Goal: Information Seeking & Learning: Find specific fact

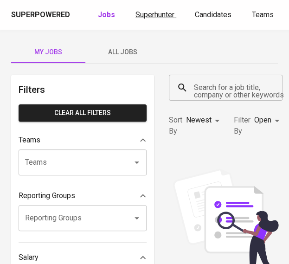
click at [147, 17] on span "Superhunter" at bounding box center [154, 14] width 39 height 9
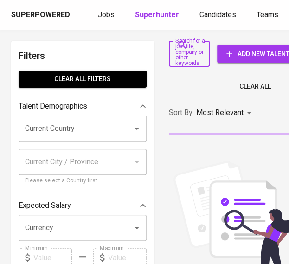
click at [190, 52] on input "Search for a job title, company or other keywords" at bounding box center [182, 54] width 19 height 18
paste input "Estetika [PERSON_NAME]"
type input "Estetika [PERSON_NAME]"
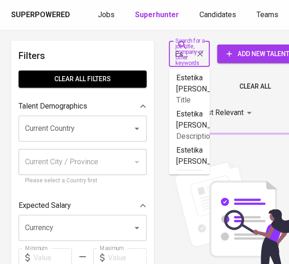
scroll to position [0, 54]
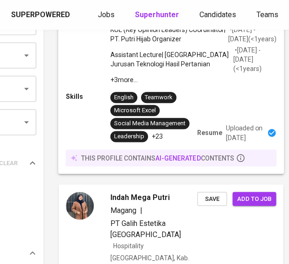
scroll to position [0, 111]
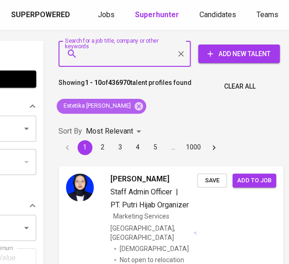
drag, startPoint x: 133, startPoint y: 102, endPoint x: 139, endPoint y: 57, distance: 45.3
click at [133, 102] on icon at bounding box center [138, 106] width 10 height 10
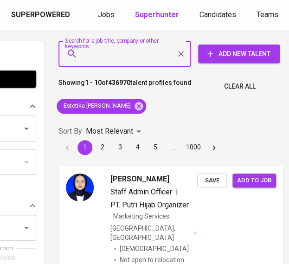
click at [136, 58] on input "Search for a job title, company or other keywords" at bounding box center [126, 54] width 91 height 18
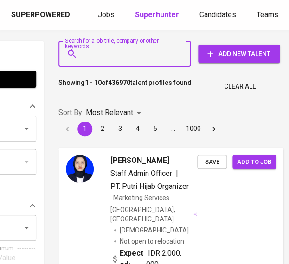
click at [139, 57] on input "Search for a job title, company or other keywords" at bounding box center [126, 54] width 91 height 18
type input "menggrilla"
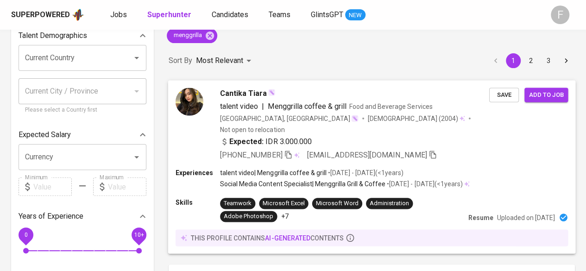
scroll to position [72, 0]
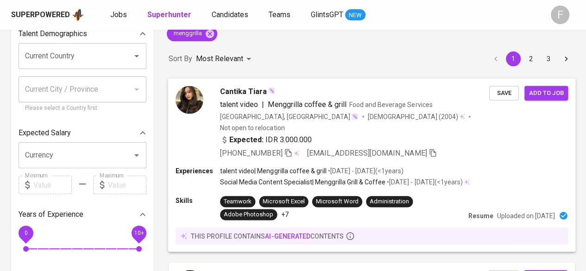
click at [288, 211] on p "Resume" at bounding box center [480, 215] width 25 height 9
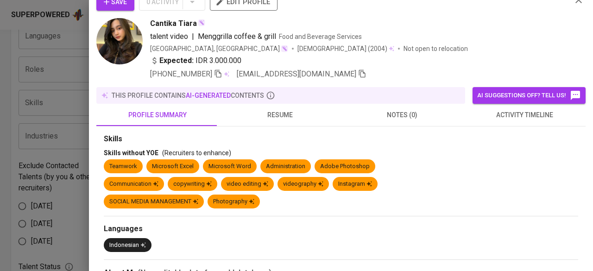
scroll to position [0, 0]
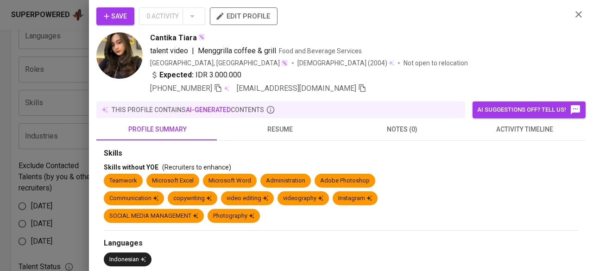
click at [288, 17] on icon "button" at bounding box center [578, 14] width 11 height 11
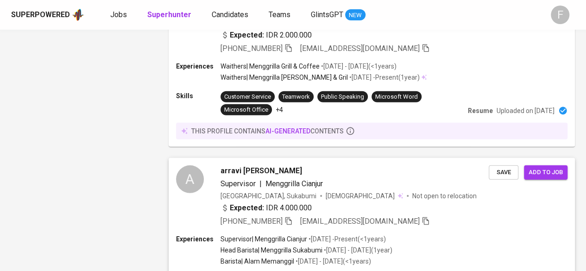
scroll to position [1358, 0]
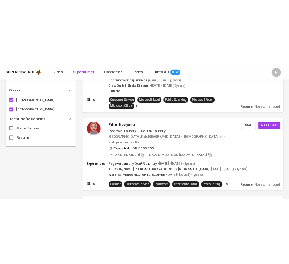
scroll to position [178, 0]
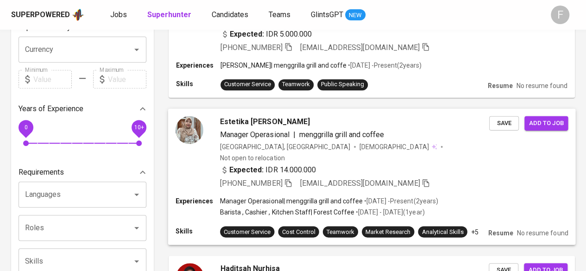
click at [288, 178] on span "[EMAIL_ADDRESS][DOMAIN_NAME]" at bounding box center [365, 183] width 130 height 11
click at [288, 161] on div at bounding box center [293, 135] width 586 height 271
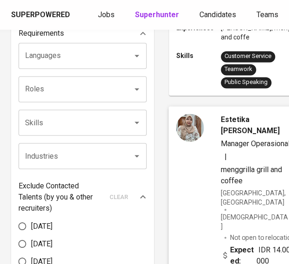
scroll to position [317, 28]
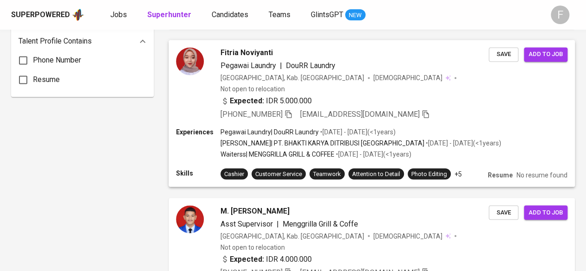
scroll to position [764, 0]
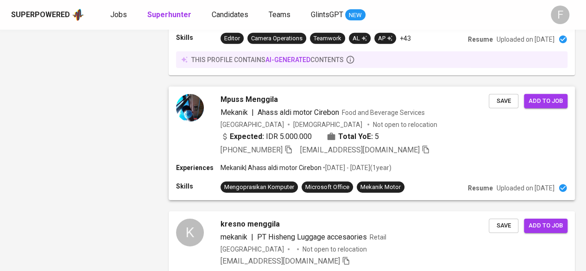
scroll to position [1380, 0]
